Goal: Transaction & Acquisition: Purchase product/service

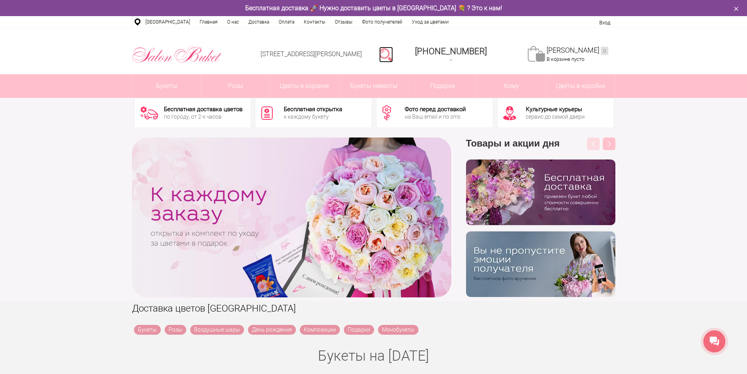
click at [393, 53] on link at bounding box center [386, 55] width 14 height 16
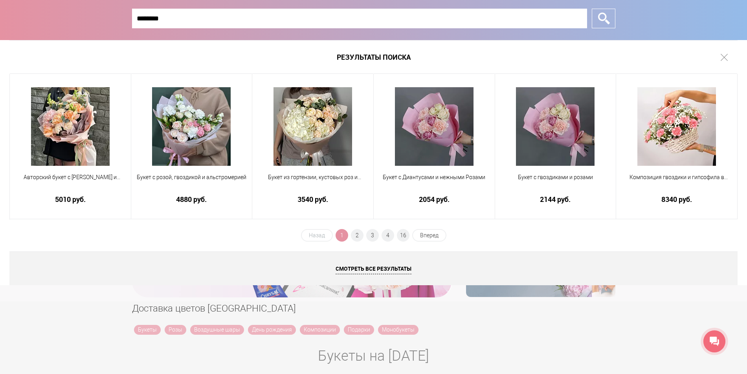
type input "********"
click at [591, 9] on input "*" at bounding box center [603, 19] width 24 height 20
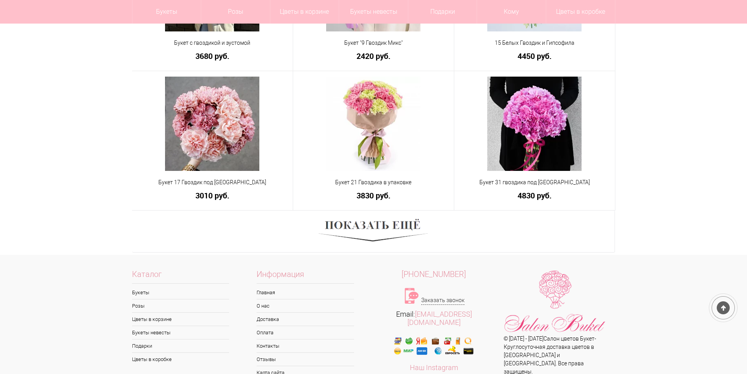
scroll to position [511, 0]
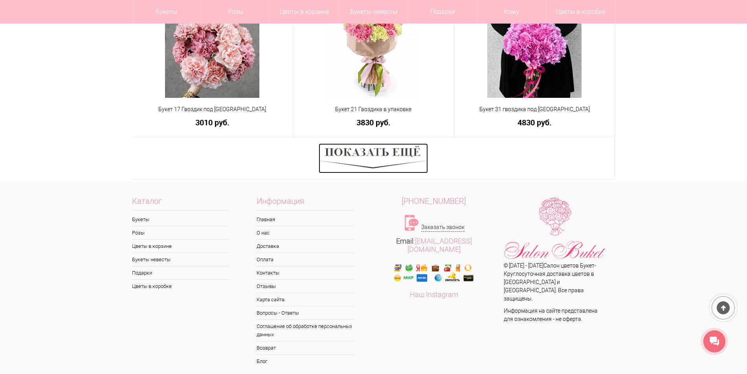
click at [384, 167] on img at bounding box center [373, 158] width 109 height 30
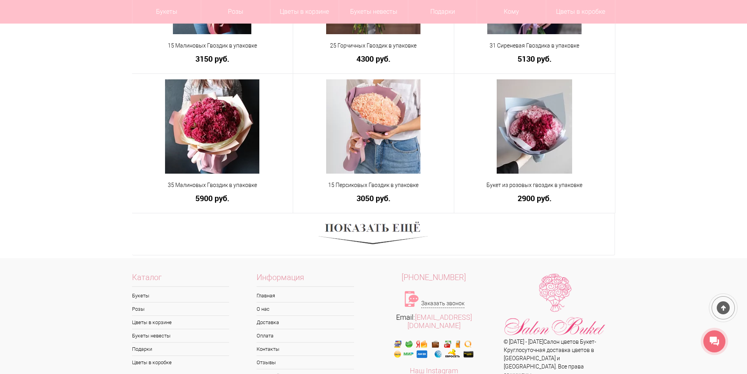
scroll to position [1076, 0]
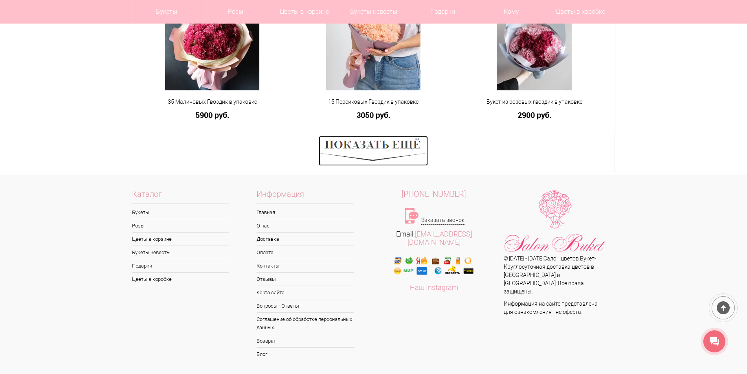
click at [373, 159] on img at bounding box center [373, 151] width 109 height 30
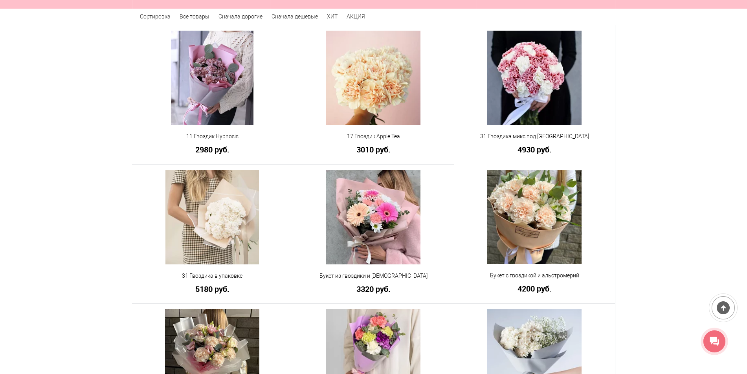
scroll to position [15, 0]
